Goal: Task Accomplishment & Management: Manage account settings

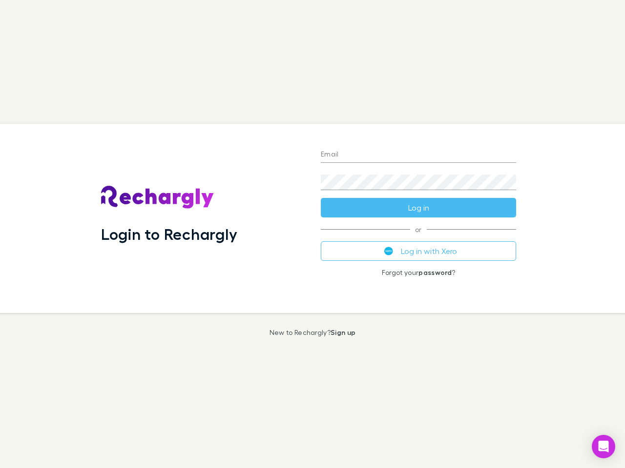
click at [312, 234] on div "Login to Rechargly" at bounding box center [203, 218] width 220 height 189
click at [418, 155] on input "Email" at bounding box center [418, 155] width 195 height 16
click at [418, 208] on button "Log in" at bounding box center [418, 208] width 195 height 20
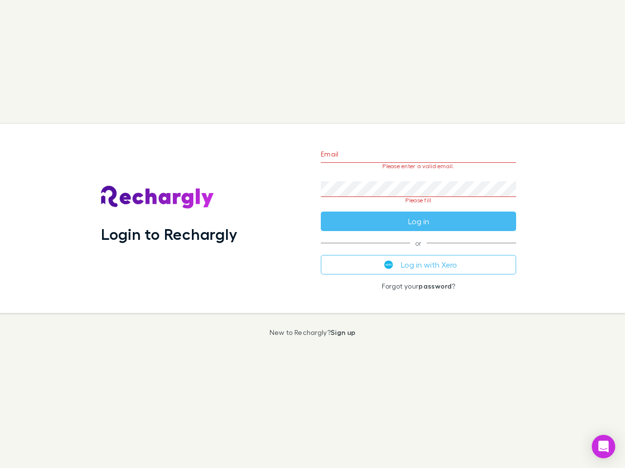
click at [418, 251] on div "Email Please enter a valid email. Password Please fill Log in or Log in with Xe…" at bounding box center [418, 218] width 211 height 189
click at [603, 447] on icon "Open Intercom Messenger" at bounding box center [603, 447] width 10 height 12
